Goal: Find specific page/section: Find specific page/section

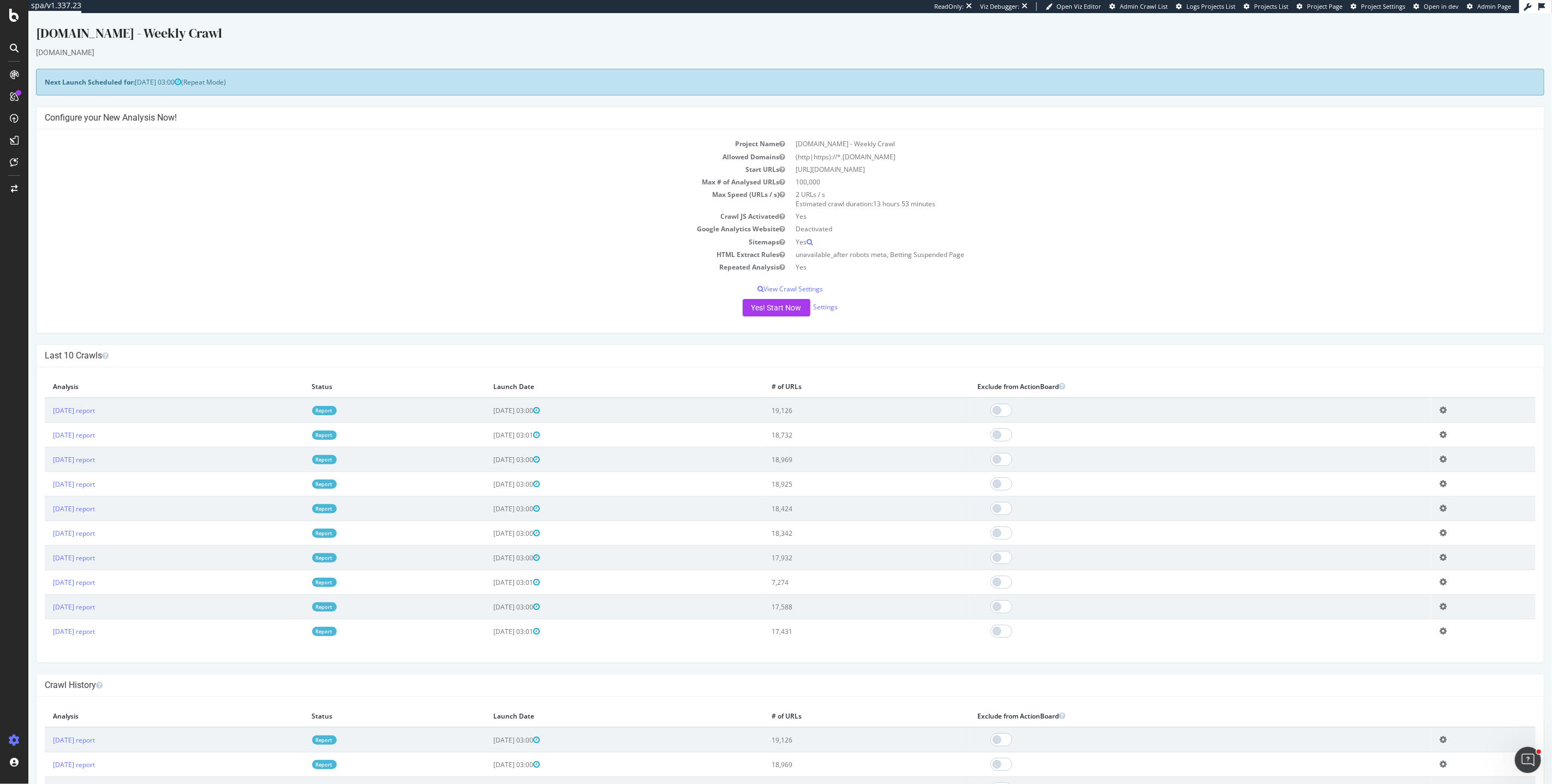
click at [418, 36] on div "[DOMAIN_NAME] - Weekly Crawl" at bounding box center [790, 35] width 1508 height 23
click at [63, 203] on div "PageWorkers" at bounding box center [63, 206] width 46 height 11
